Goal: Task Accomplishment & Management: Complete application form

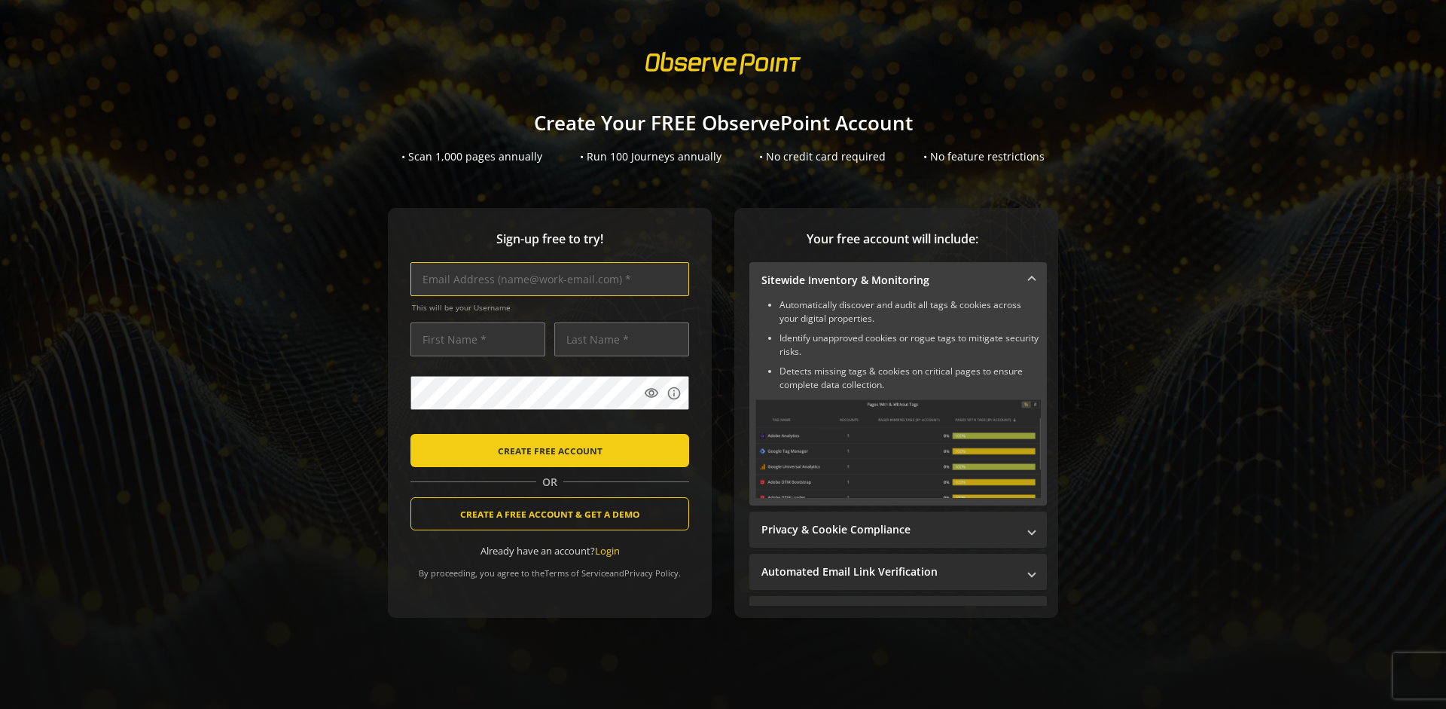
click at [546, 279] on input "text" at bounding box center [549, 279] width 279 height 34
type input "[EMAIL_ADDRESS][DOMAIN_NAME]"
click at [474, 339] on input "text" at bounding box center [477, 339] width 135 height 34
type input "Test"
click at [617, 339] on input "text" at bounding box center [621, 339] width 135 height 34
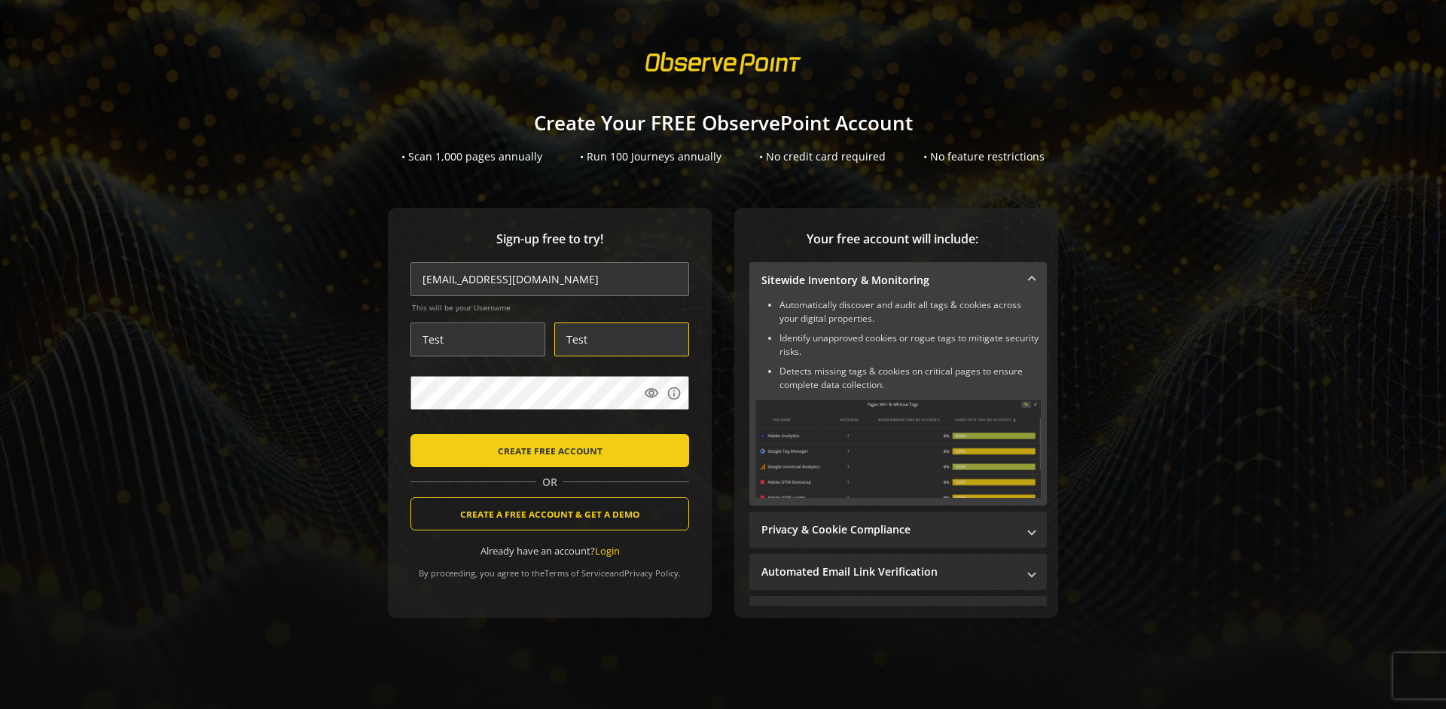
type input "Test"
click at [739, 427] on body "Loading... Create Your FREE ObservePoint Account • Scan 1,000 pages annually • …" at bounding box center [723, 354] width 1446 height 709
click at [546, 450] on span "CREATE FREE ACCOUNT" at bounding box center [550, 450] width 105 height 27
